Goal: Register for event/course

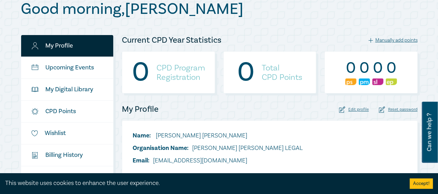
scroll to position [73, 0]
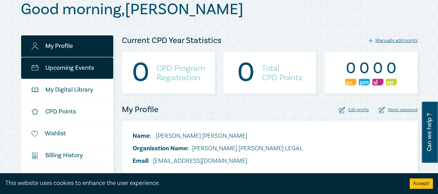
click at [95, 66] on link "Upcoming Events" at bounding box center [67, 67] width 92 height 21
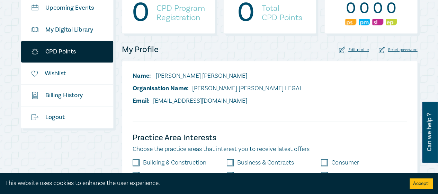
scroll to position [134, 0]
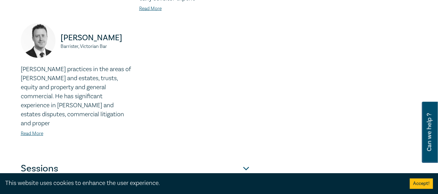
scroll to position [677, 0]
click at [246, 159] on button "Sessions" at bounding box center [135, 169] width 229 height 21
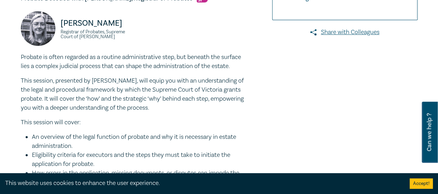
scroll to position [238, 0]
click at [224, 112] on div "Probate is often regarded as a routine administrative step, but beneath the sur…" at bounding box center [135, 139] width 229 height 175
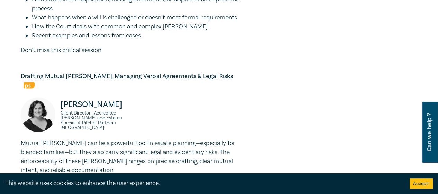
scroll to position [412, 0]
